Goal: Information Seeking & Learning: Learn about a topic

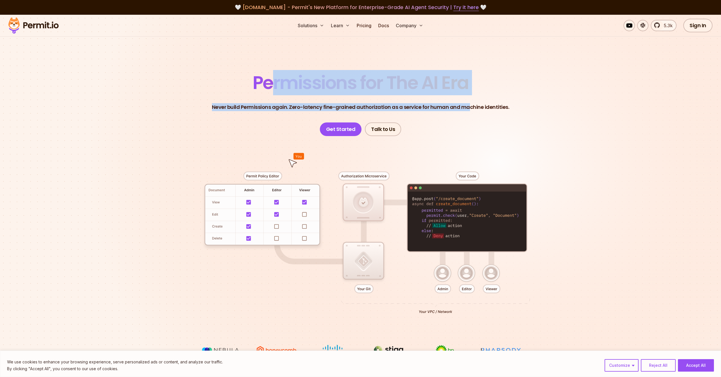
drag, startPoint x: 274, startPoint y: 86, endPoint x: 468, endPoint y: 108, distance: 195.5
click at [468, 108] on header "Permissions for The AI Era Never build Permissions again. Zero-latency fine-gra…" at bounding box center [360, 105] width 396 height 62
click at [469, 100] on header "Permissions for The AI Era Never build Permissions again. Zero-latency fine-gra…" at bounding box center [360, 105] width 396 height 62
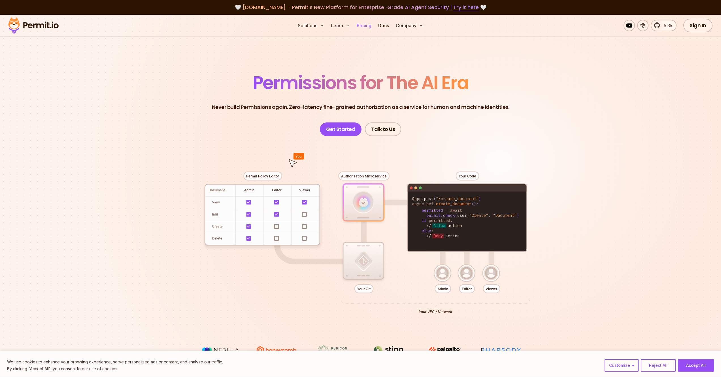
click at [368, 25] on link "Pricing" at bounding box center [363, 25] width 19 height 11
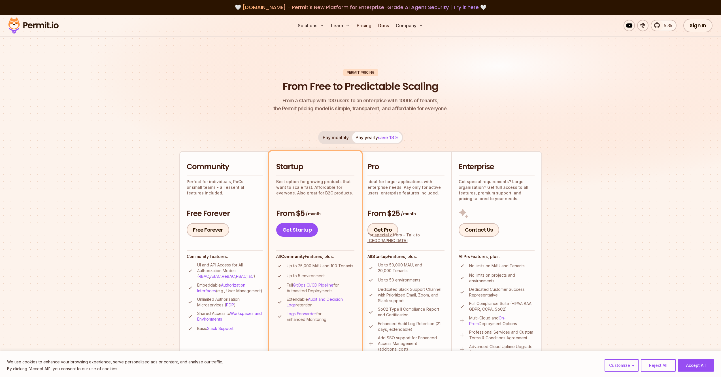
scroll to position [54, 0]
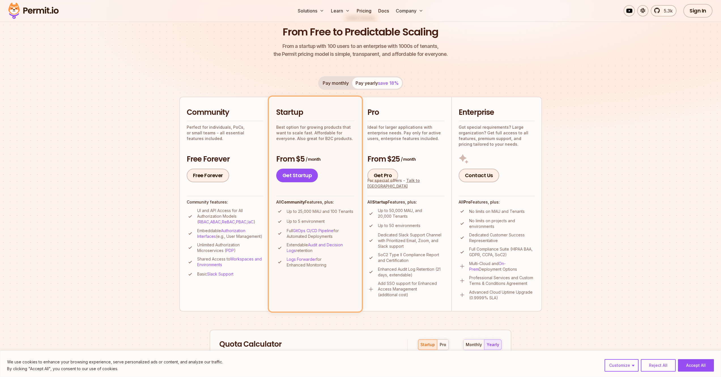
drag, startPoint x: 285, startPoint y: 124, endPoint x: 334, endPoint y: 188, distance: 80.7
click at [332, 163] on div "Startup Best option for growing products that want to scale fast. Affordable fo…" at bounding box center [315, 144] width 78 height 75
drag, startPoint x: 301, startPoint y: 210, endPoint x: 324, endPoint y: 218, distance: 24.5
click at [328, 217] on ul "Up to 25,000 MAU and 100 Tenants Up to 5 environment Full GitOps CI/CD Pipeline…" at bounding box center [315, 238] width 78 height 60
click at [302, 217] on ul "Up to 25,000 MAU and 100 Tenants Up to 5 environment Full GitOps CI/CD Pipeline…" at bounding box center [315, 238] width 78 height 60
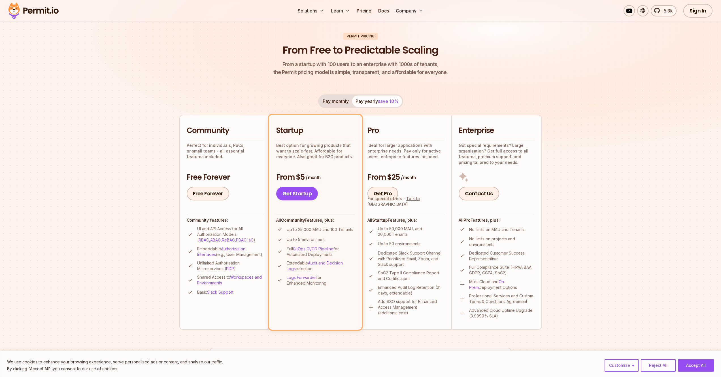
click at [325, 143] on p "Best option for growing products that want to scale fast. Affordable for everyo…" at bounding box center [315, 150] width 78 height 17
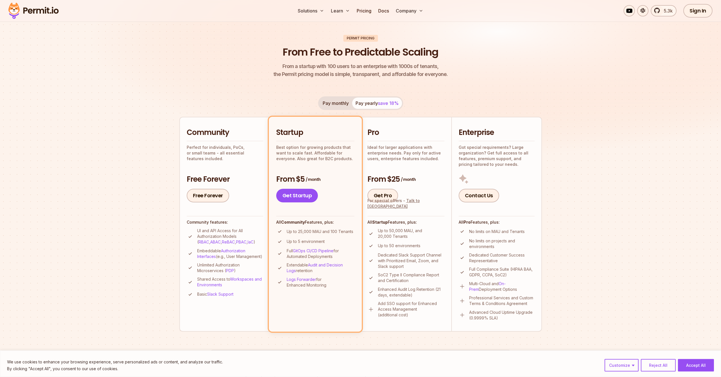
scroll to position [0, 0]
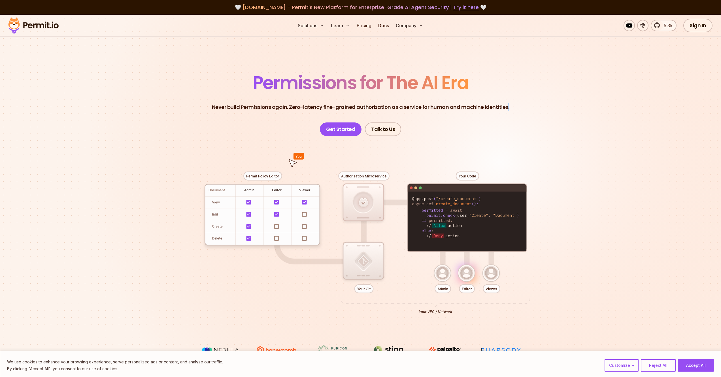
click at [198, 119] on header "Permissions for The AI Era Never build Permissions again. Zero-latency fine-gra…" at bounding box center [360, 105] width 396 height 62
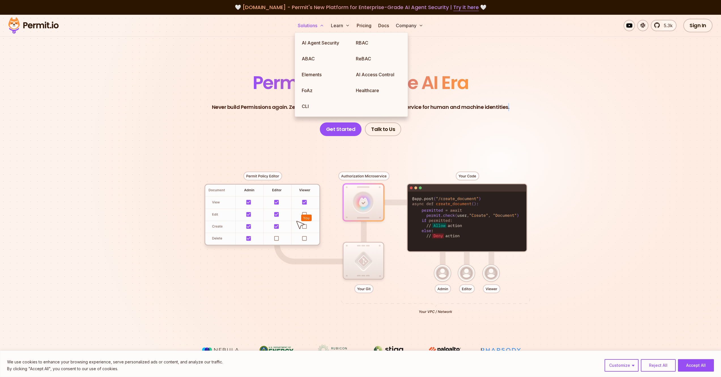
click at [300, 29] on button "Solutions" at bounding box center [310, 25] width 31 height 11
click at [363, 58] on link "ReBAC" at bounding box center [378, 59] width 54 height 16
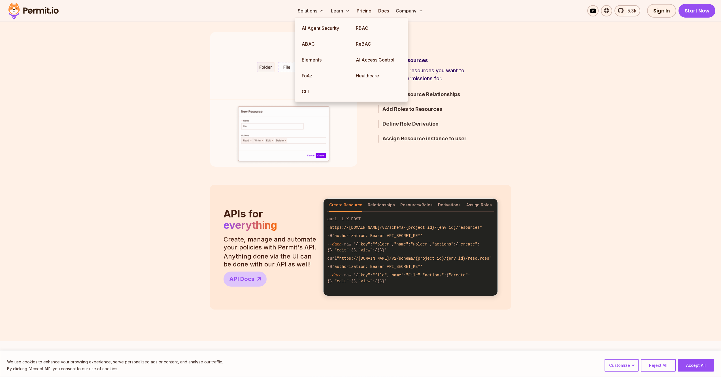
scroll to position [408, 0]
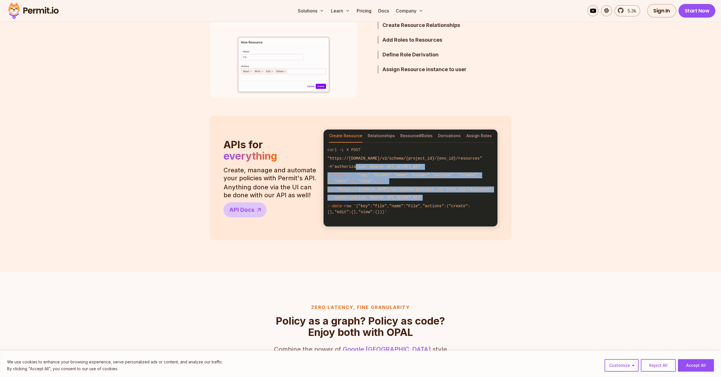
drag, startPoint x: 358, startPoint y: 165, endPoint x: 447, endPoint y: 206, distance: 98.8
click at [448, 171] on code "-H 'authorization: Bearer API_SECRET_KEY'" at bounding box center [410, 167] width 174 height 8
click at [438, 202] on code "-H 'authorization: Bearer API_SECRET_KEY'" at bounding box center [410, 197] width 174 height 8
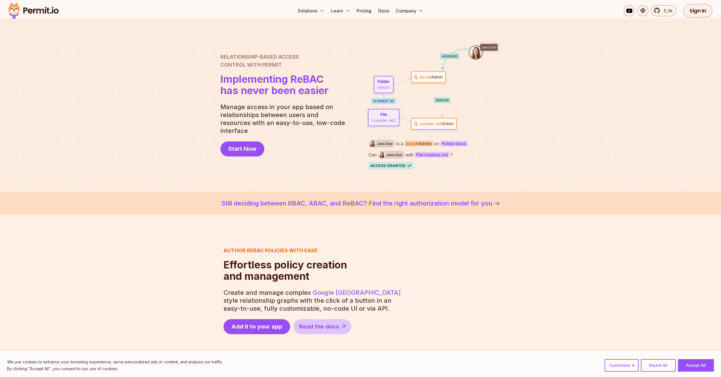
scroll to position [0, 0]
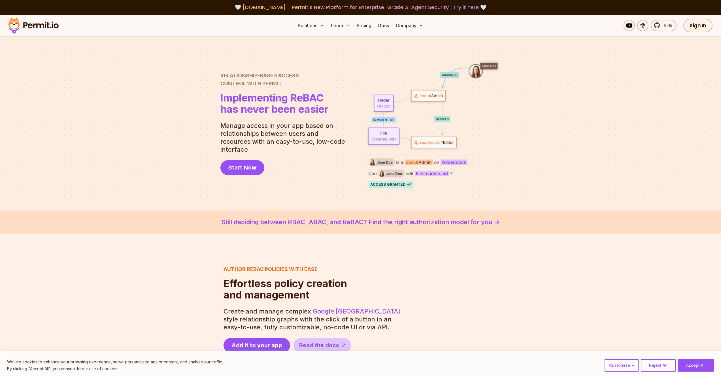
click at [257, 133] on p "Manage access in your app based on relationships between users and resources wi…" at bounding box center [284, 137] width 129 height 32
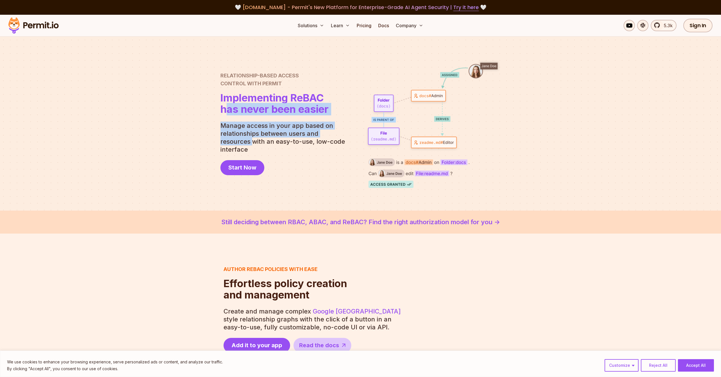
drag, startPoint x: 230, startPoint y: 112, endPoint x: 355, endPoint y: 158, distance: 133.4
click at [354, 150] on div "Relationship-Based Access Control with Permit Relationship Based Access Control…" at bounding box center [360, 123] width 280 height 129
click at [326, 156] on div "Relationship-Based Access Control with Permit Relationship Based Access Control…" at bounding box center [284, 123] width 129 height 103
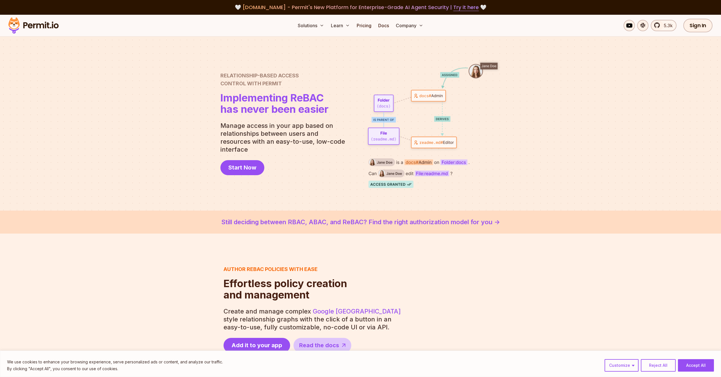
click at [267, 119] on div "Relationship-Based Access Control with Permit Relationship Based Access Control…" at bounding box center [284, 123] width 129 height 103
click at [285, 135] on p "Manage access in your app based on relationships between users and resources wi…" at bounding box center [284, 137] width 129 height 32
click at [251, 109] on h1 "Implementing ReBAC has never been easier" at bounding box center [274, 103] width 108 height 23
click at [690, 367] on button "Accept All" at bounding box center [696, 365] width 36 height 12
